Goal: Task Accomplishment & Management: Manage account settings

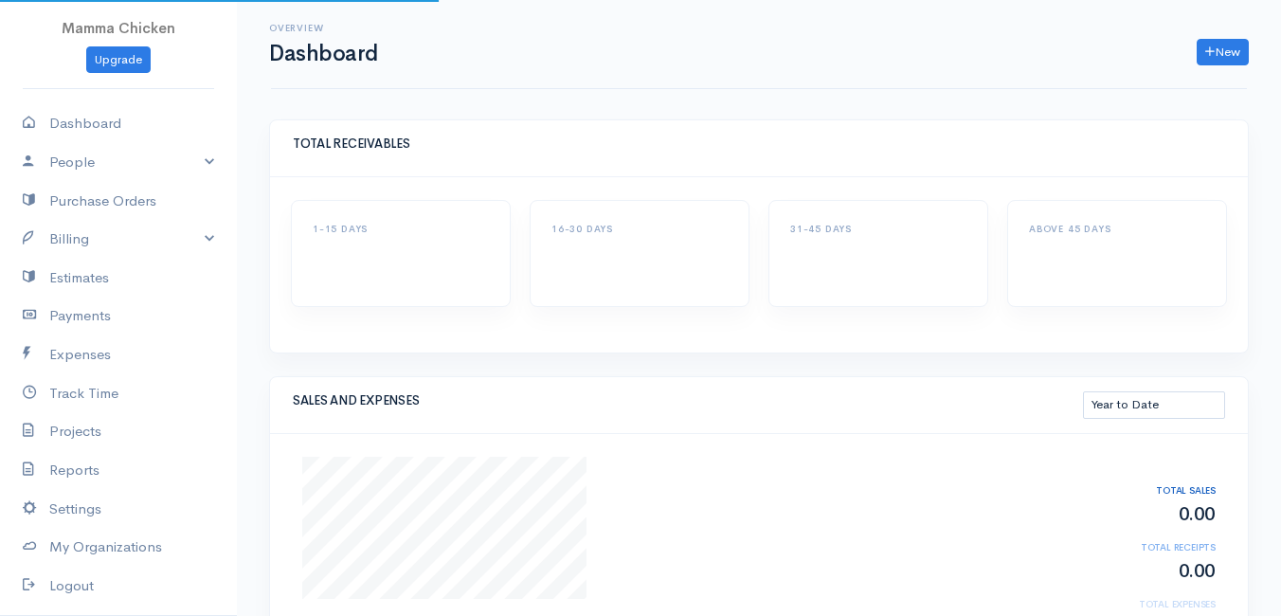
select select "thistoyear"
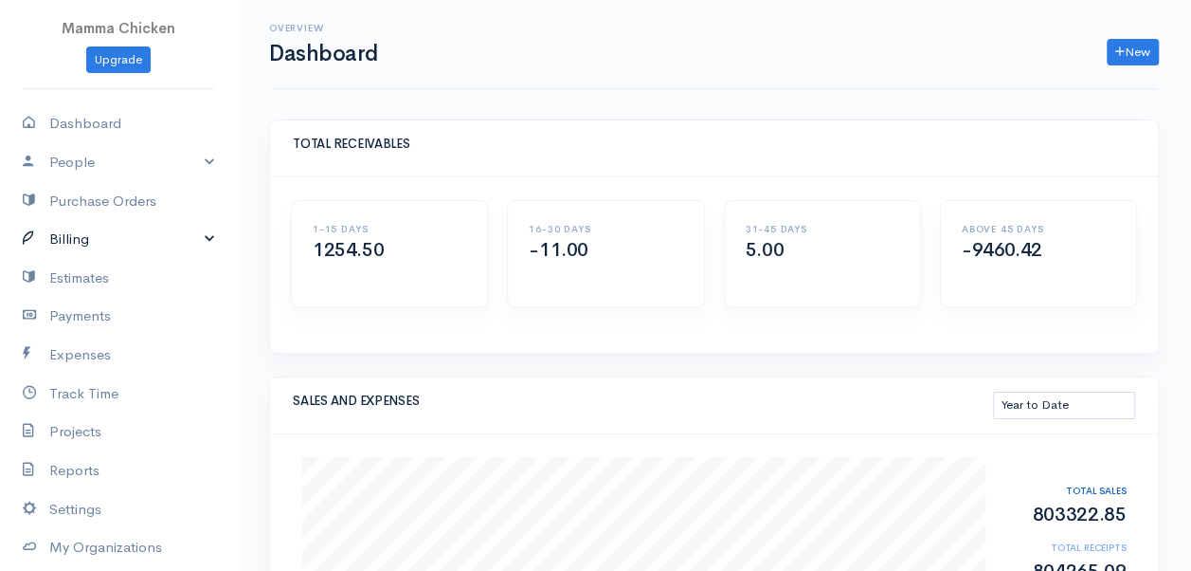
click at [108, 233] on link "Billing" at bounding box center [118, 239] width 237 height 39
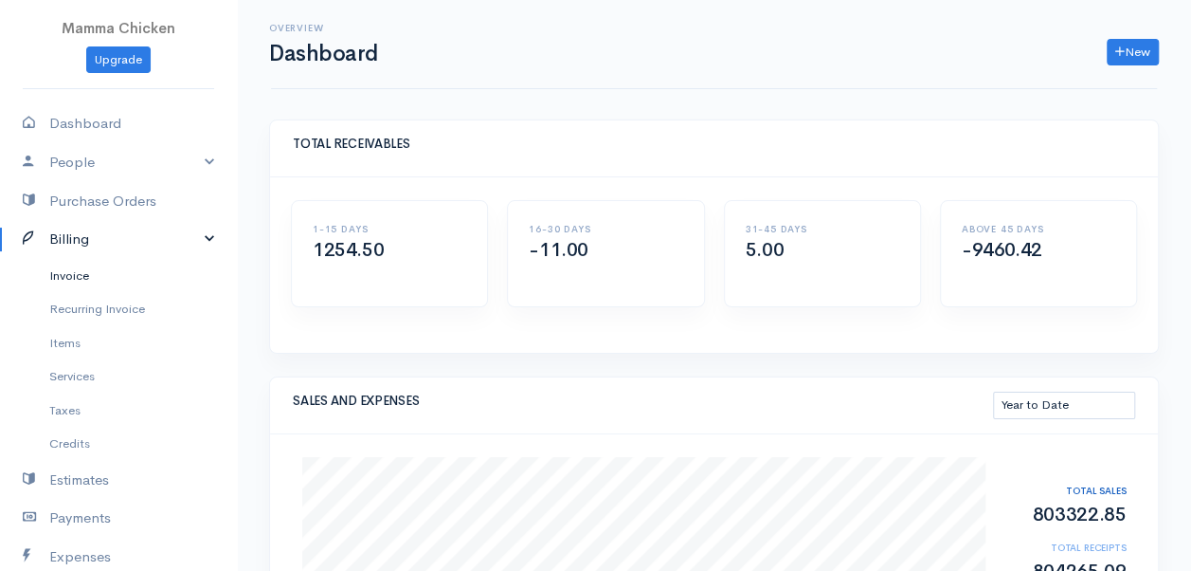
click at [93, 268] on link "Invoice" at bounding box center [118, 276] width 237 height 34
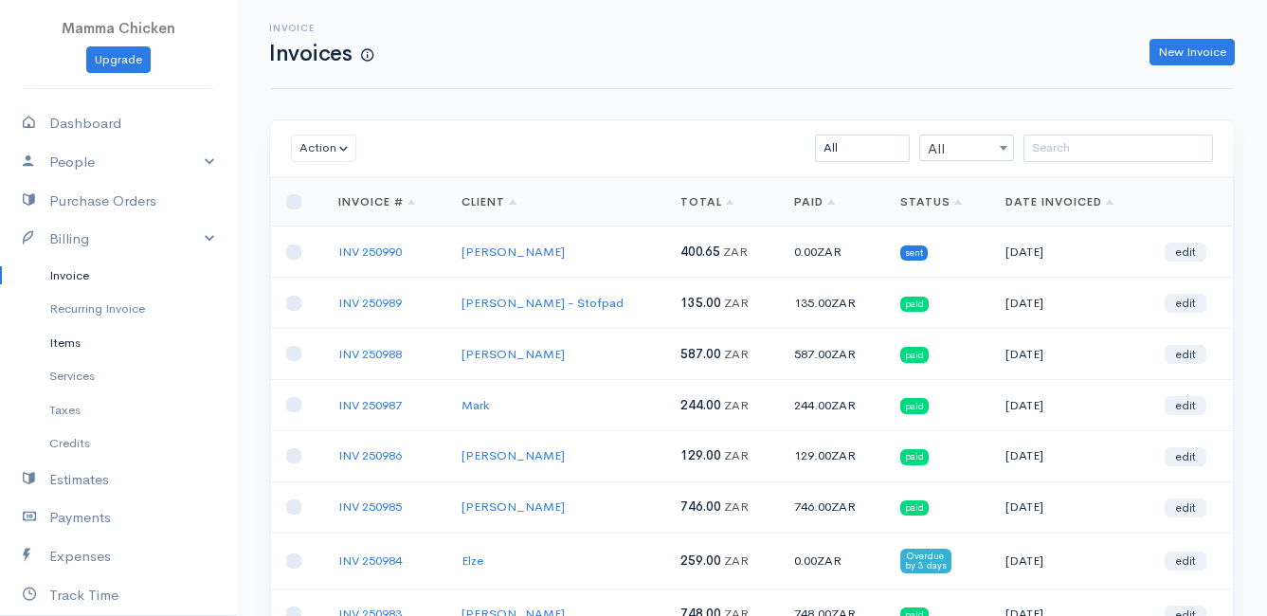
click at [81, 343] on link "Items" at bounding box center [118, 343] width 237 height 34
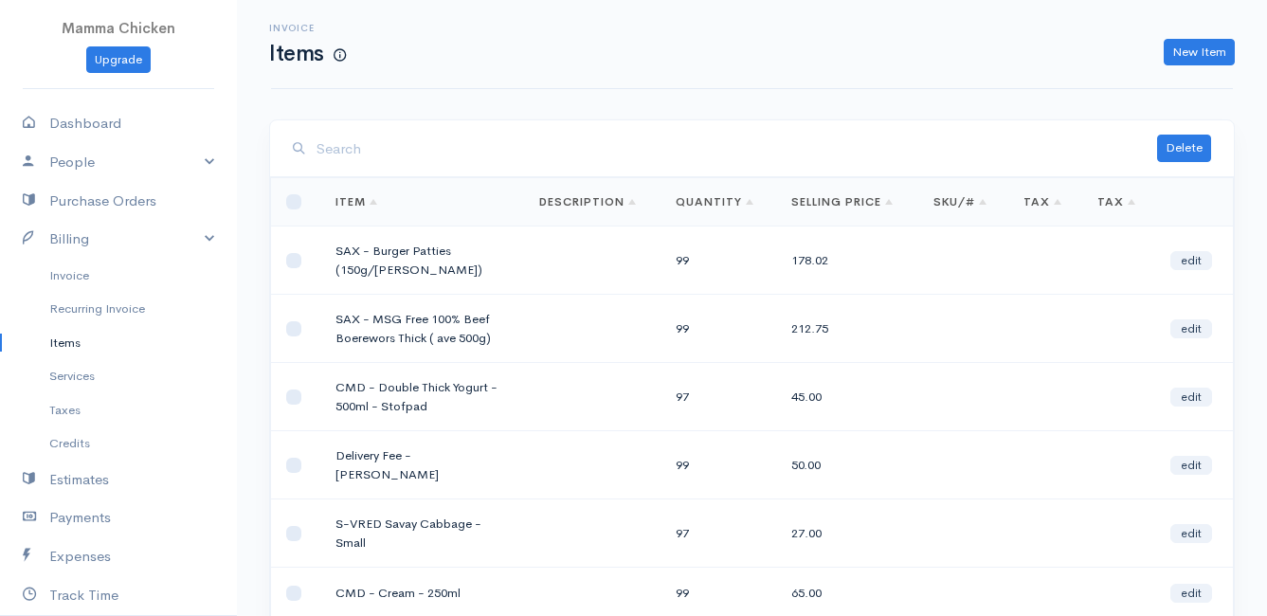
click at [372, 165] on input "search" at bounding box center [737, 149] width 841 height 39
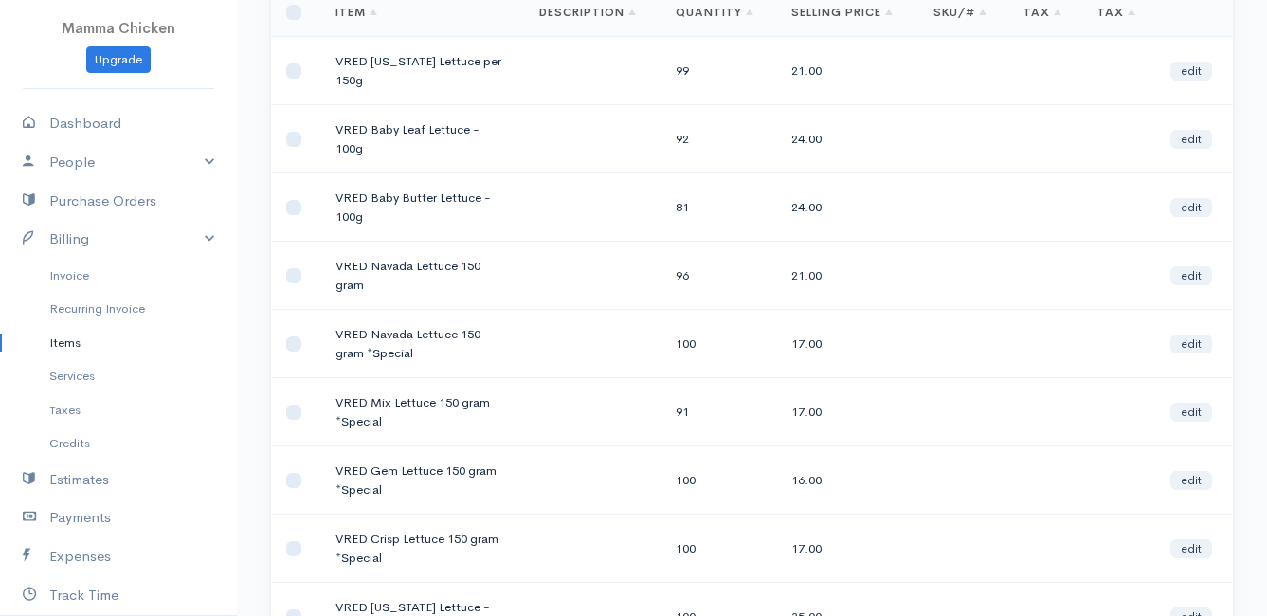
scroll to position [284, 0]
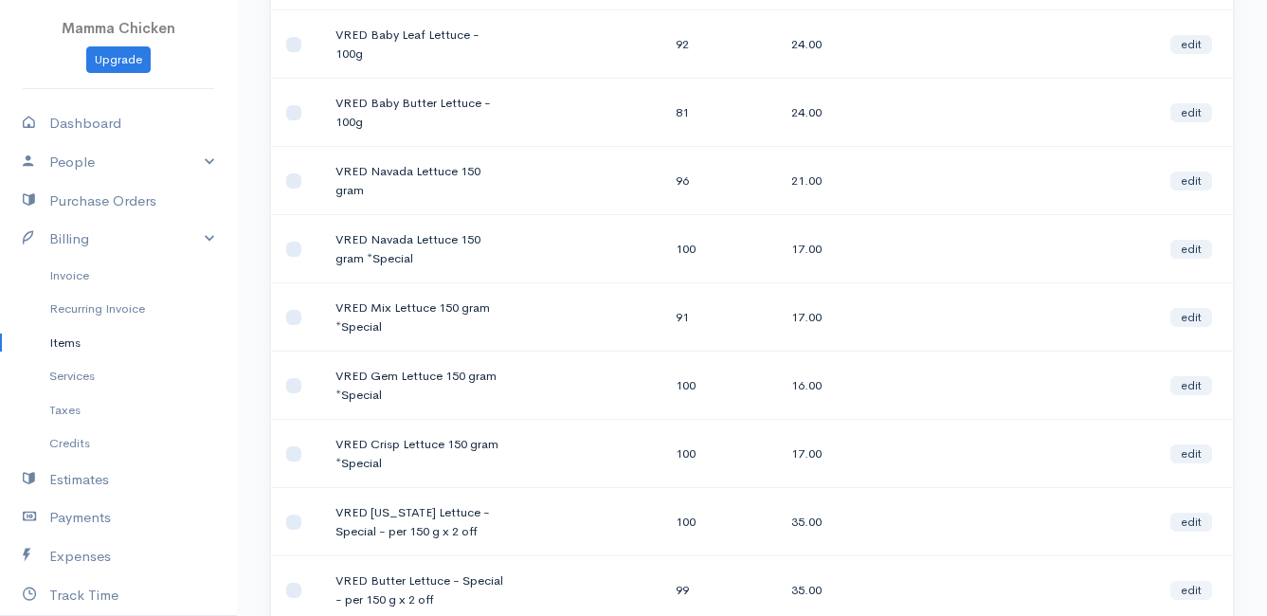
type input "lettuce"
click at [1192, 581] on link "edit" at bounding box center [1191, 590] width 42 height 19
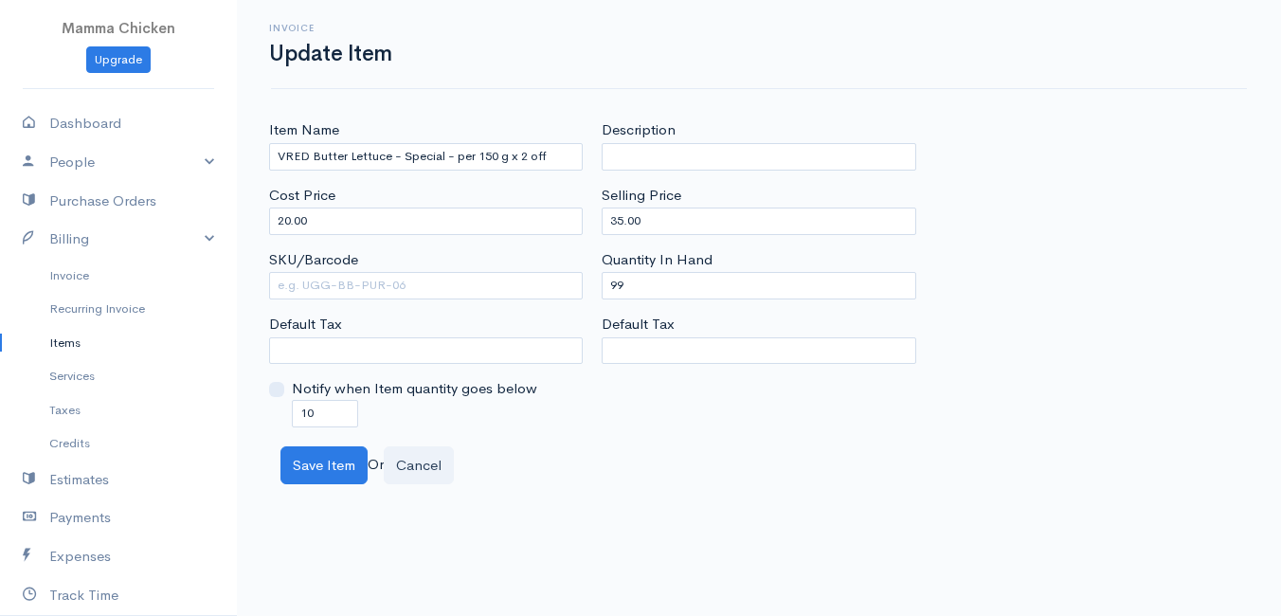
click at [58, 344] on link "Items" at bounding box center [118, 343] width 237 height 34
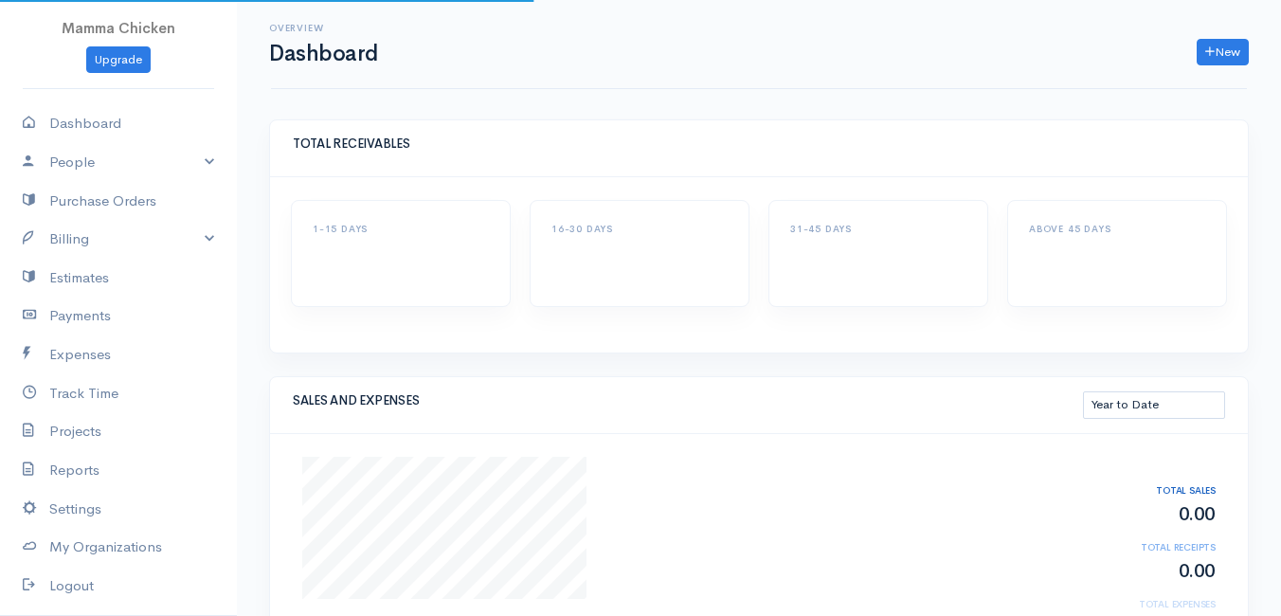
select select "thistoyear"
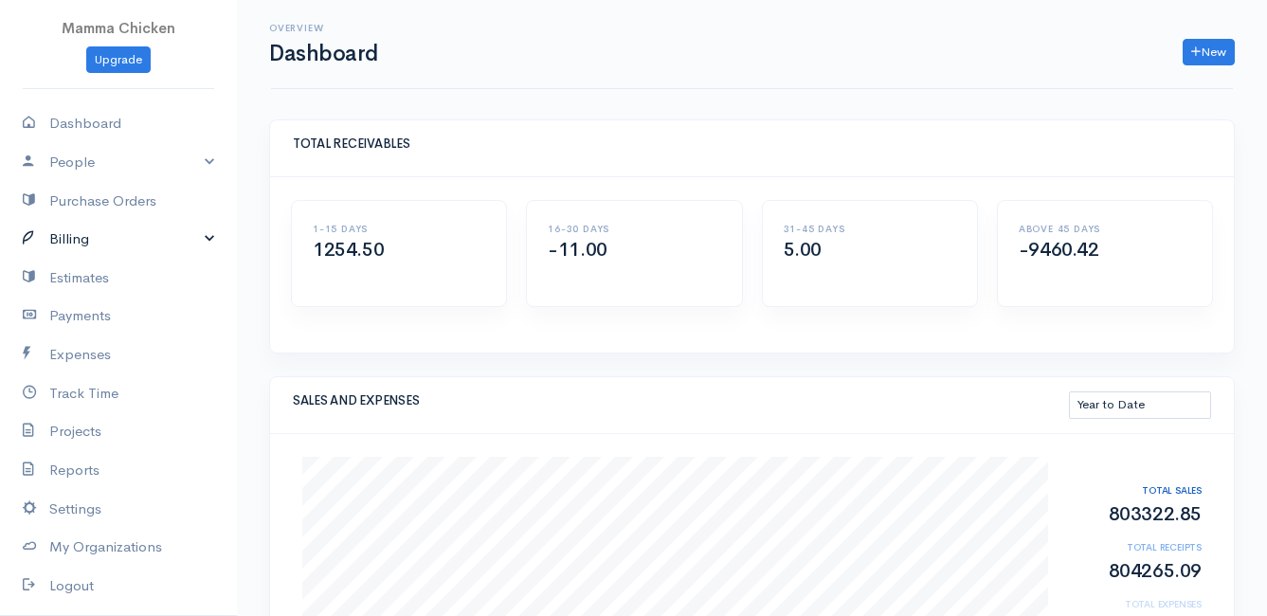
click at [109, 236] on link "Billing" at bounding box center [118, 239] width 237 height 39
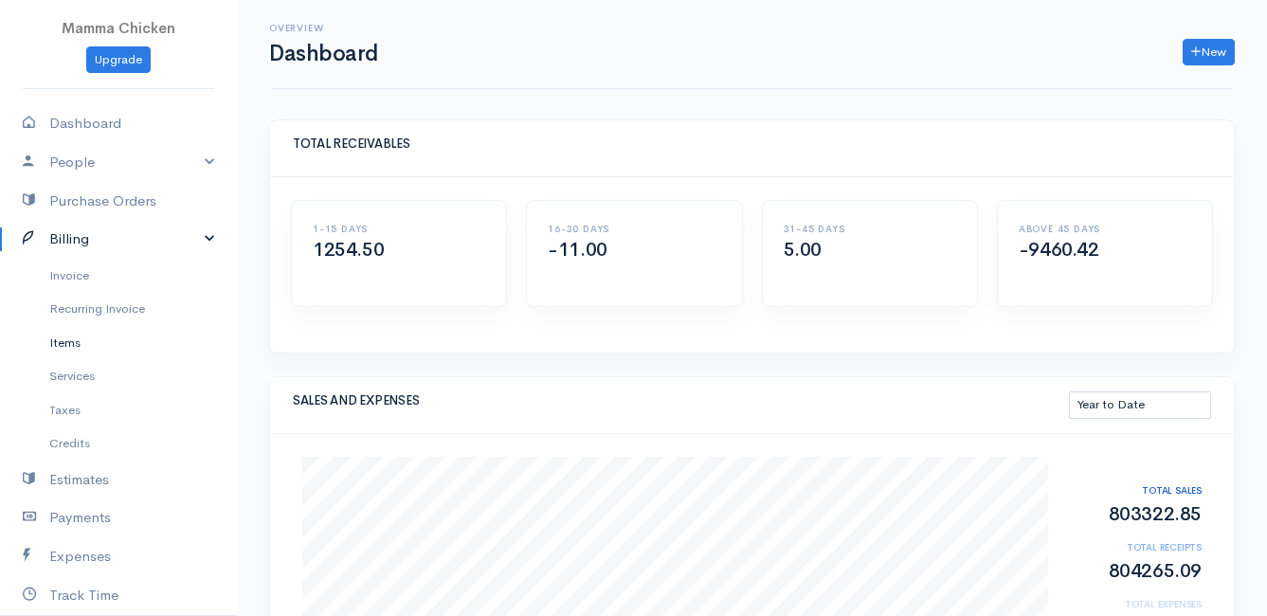
click at [87, 345] on link "Items" at bounding box center [118, 343] width 237 height 34
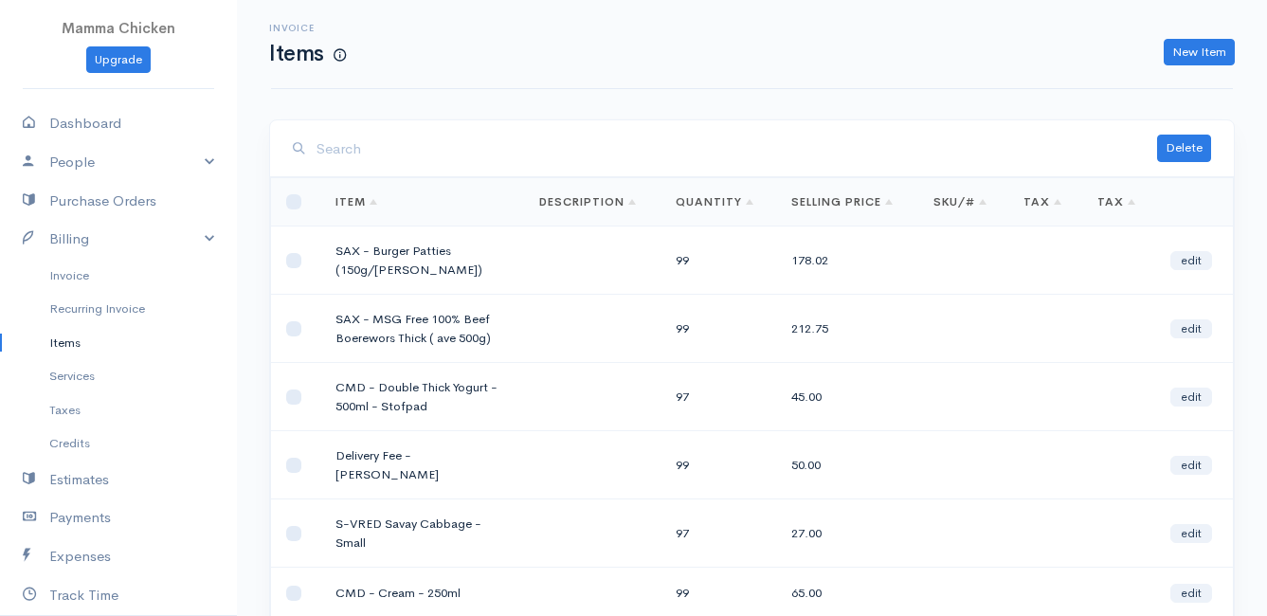
click at [416, 160] on input "search" at bounding box center [737, 149] width 841 height 39
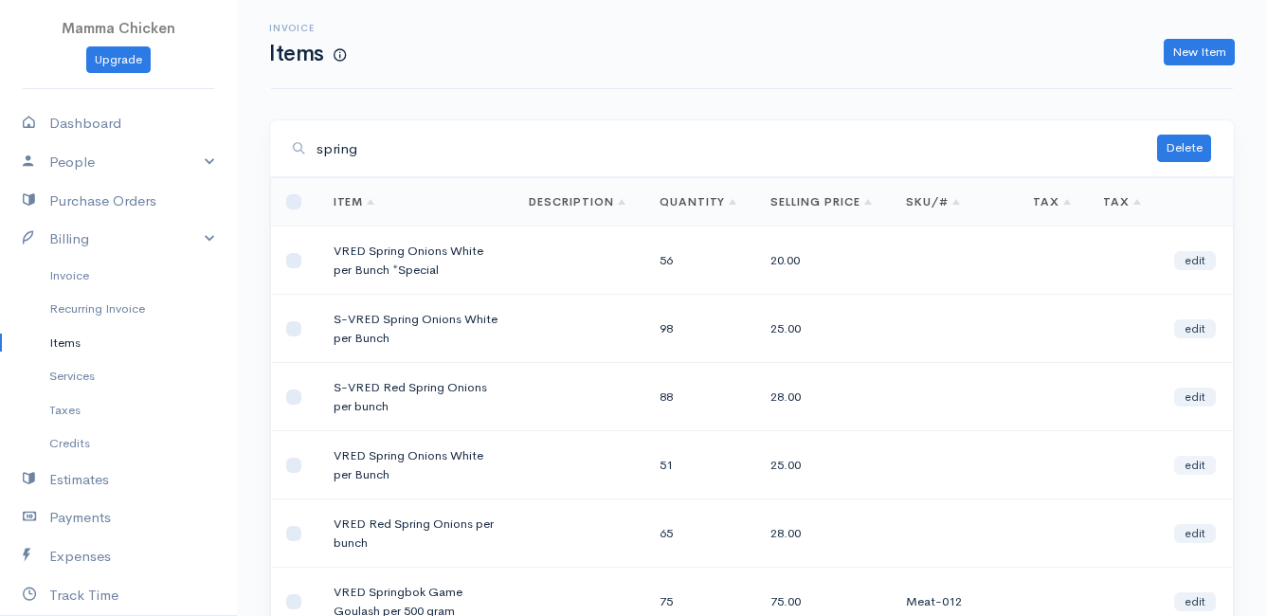
type input "spring"
click at [1195, 464] on link "edit" at bounding box center [1195, 465] width 42 height 19
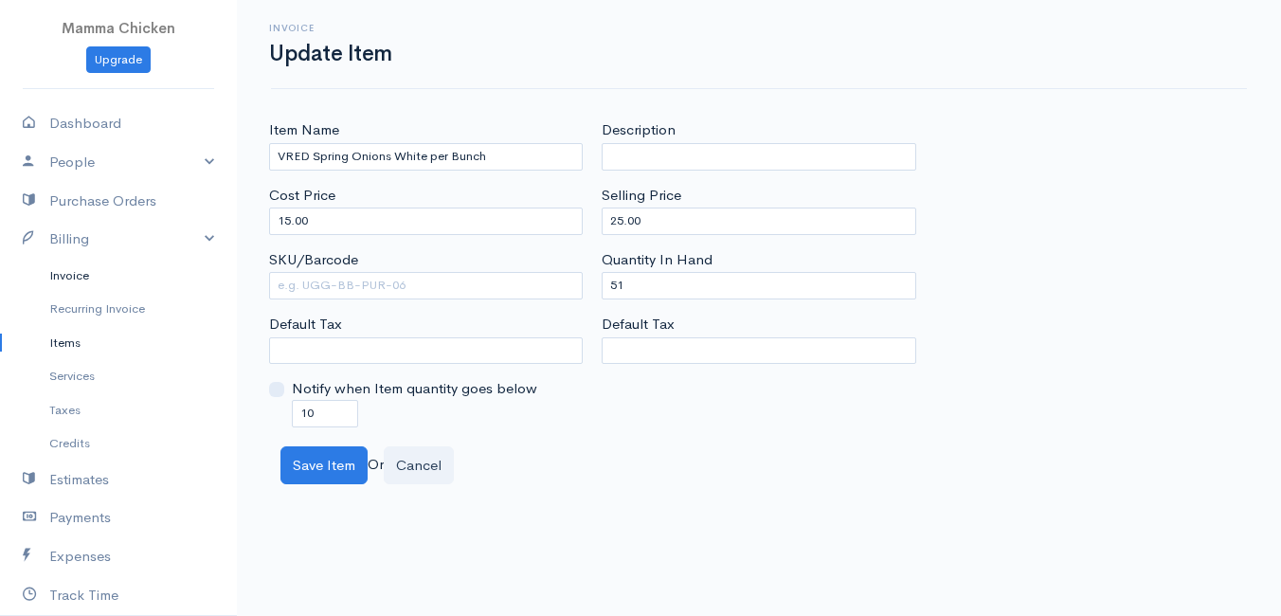
click at [56, 272] on link "Invoice" at bounding box center [118, 276] width 237 height 34
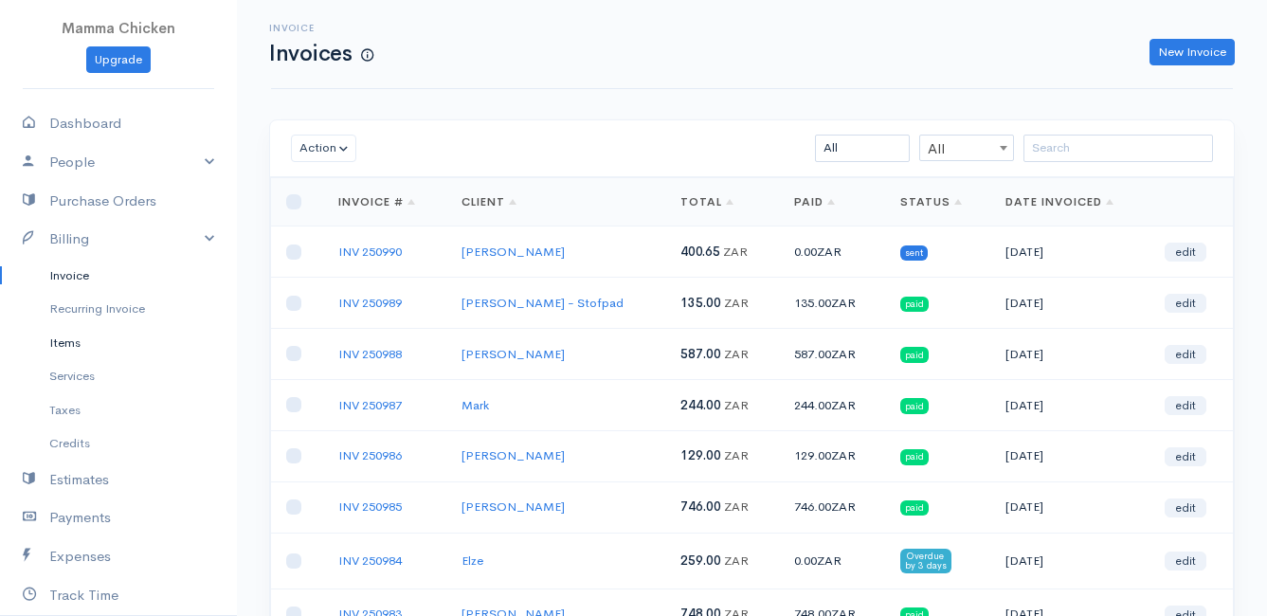
click at [71, 343] on link "Items" at bounding box center [118, 343] width 237 height 34
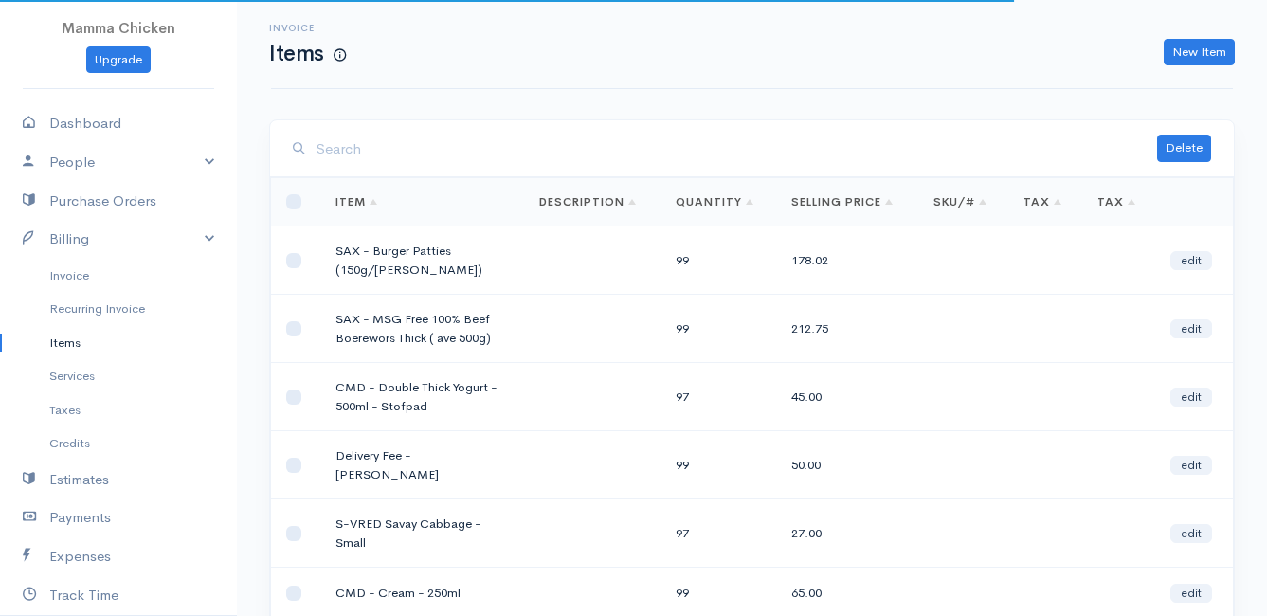
click at [440, 148] on input "search" at bounding box center [737, 149] width 841 height 39
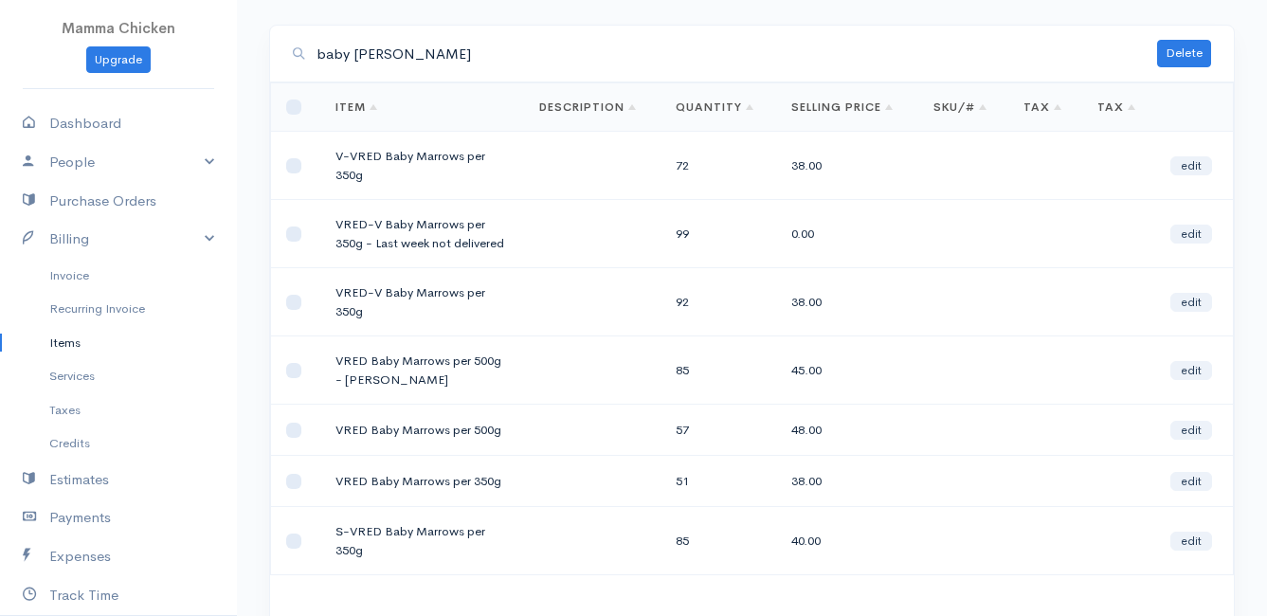
scroll to position [190, 0]
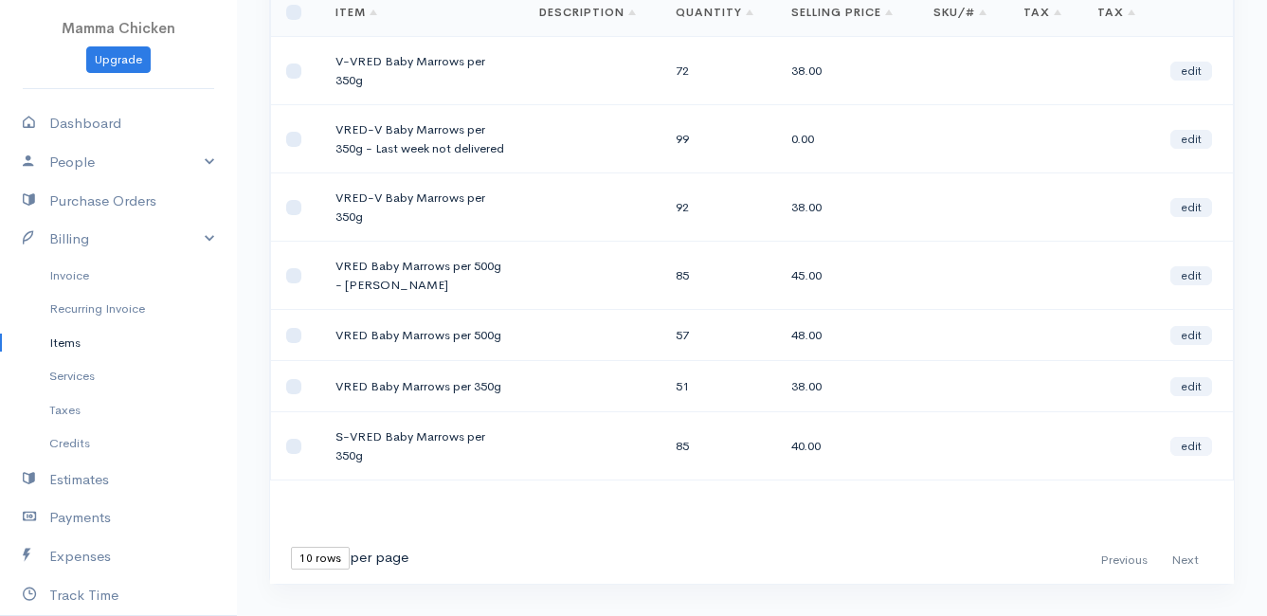
type input "baby [PERSON_NAME]"
click at [1194, 449] on link "edit" at bounding box center [1191, 446] width 42 height 19
